Goal: Transaction & Acquisition: Purchase product/service

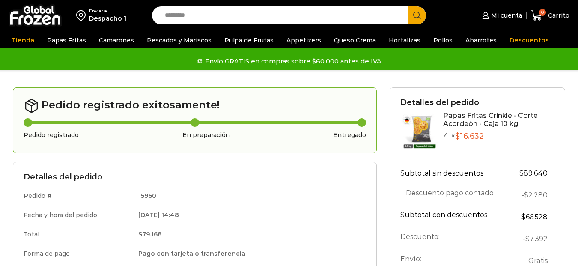
click at [0, 0] on link "Papas Especiales" at bounding box center [0, 0] width 0 height 0
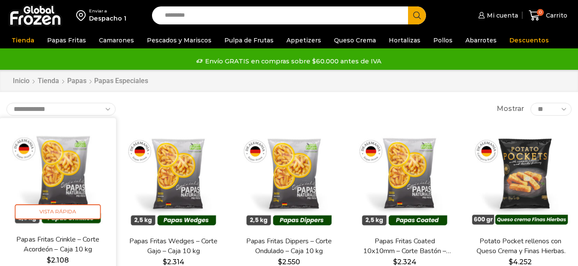
click at [68, 176] on img at bounding box center [58, 176] width 104 height 104
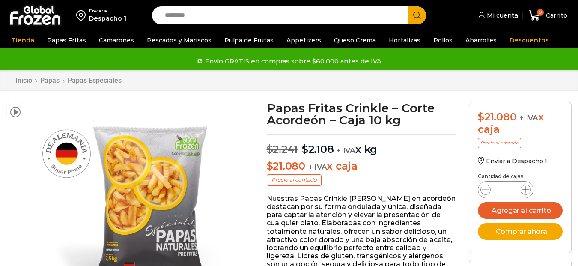
click at [523, 190] on icon at bounding box center [525, 189] width 7 height 7
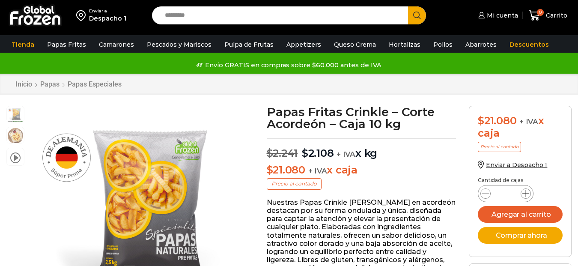
click at [525, 193] on icon at bounding box center [525, 193] width 7 height 7
type input "*"
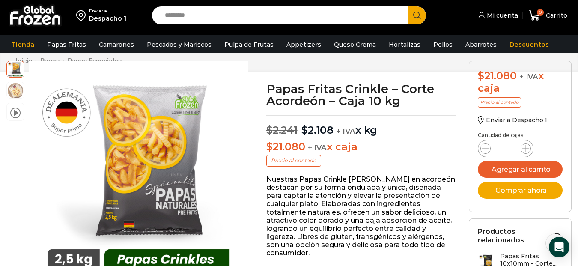
scroll to position [86, 0]
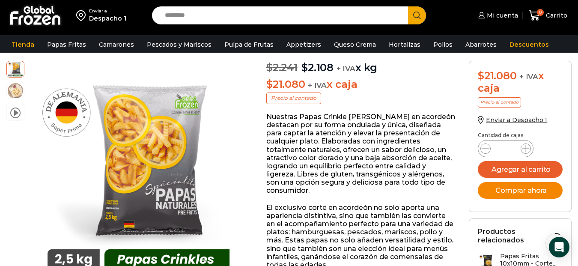
click at [528, 191] on button "Comprar ahora" at bounding box center [520, 190] width 85 height 17
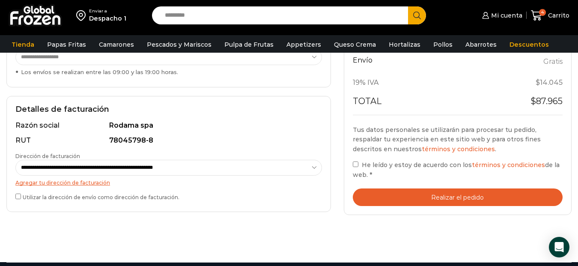
scroll to position [257, 0]
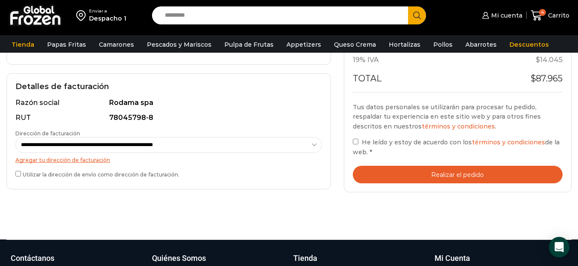
click at [469, 175] on button "Realizar el pedido" at bounding box center [458, 175] width 210 height 18
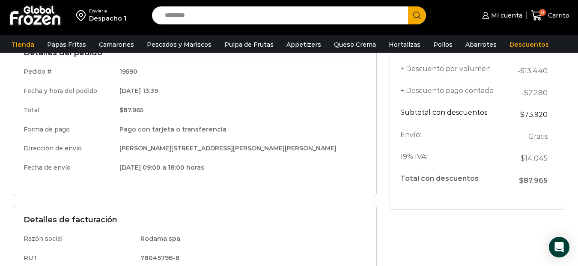
scroll to position [171, 0]
